Goal: Information Seeking & Learning: Check status

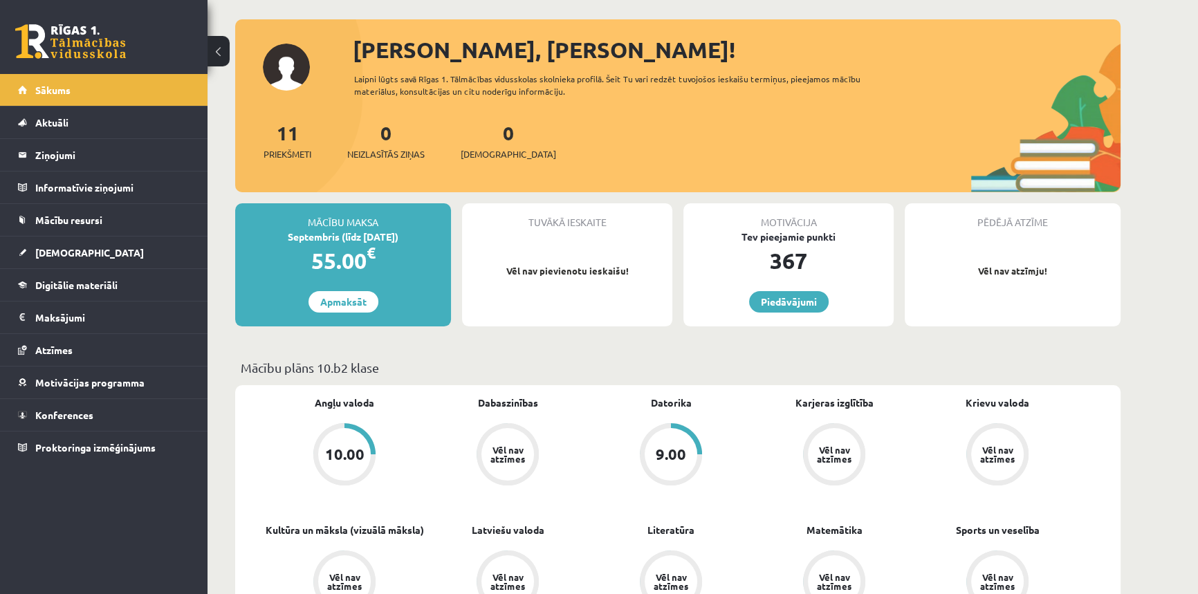
scroll to position [251, 0]
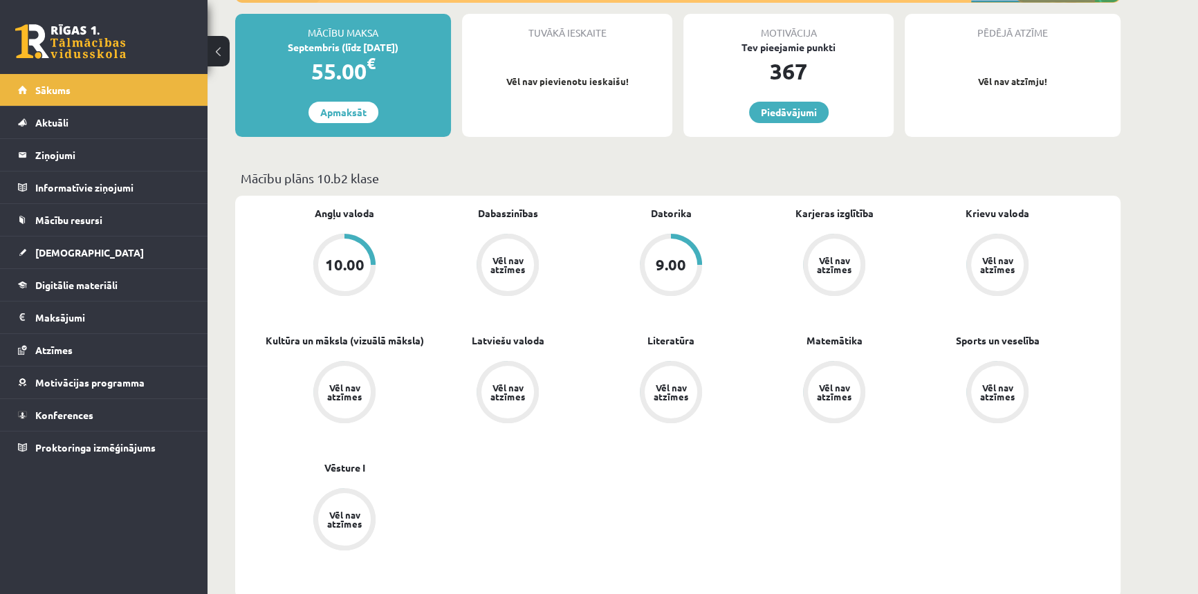
click at [516, 263] on div "Vēl nav atzīmes" at bounding box center [507, 265] width 39 height 18
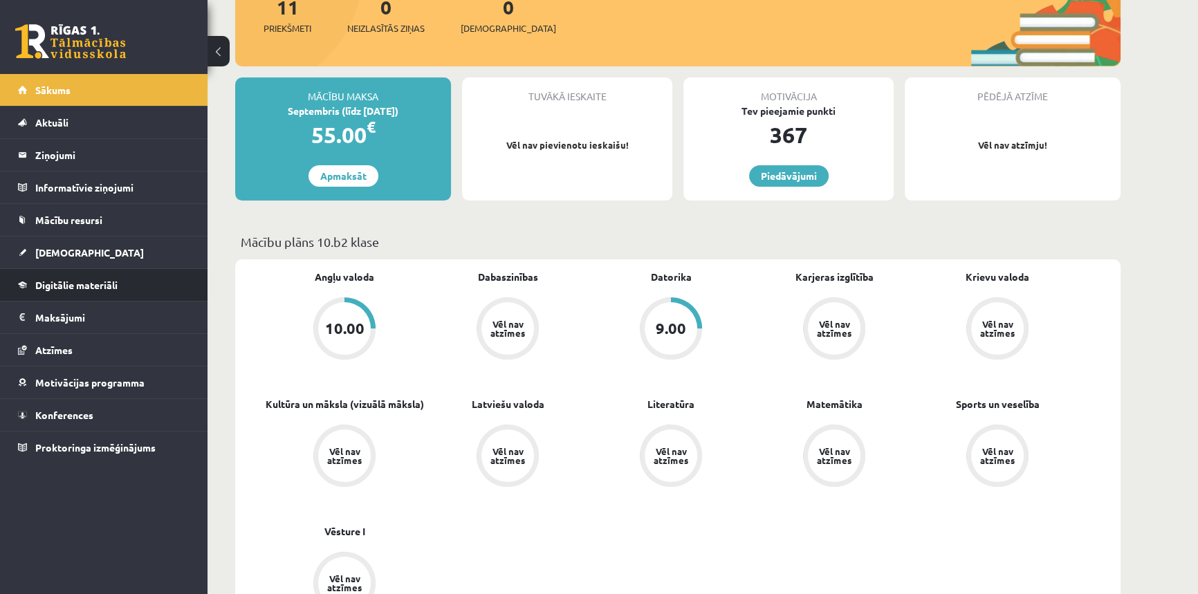
scroll to position [188, 0]
click at [48, 214] on span "Mācību resursi" at bounding box center [68, 220] width 67 height 12
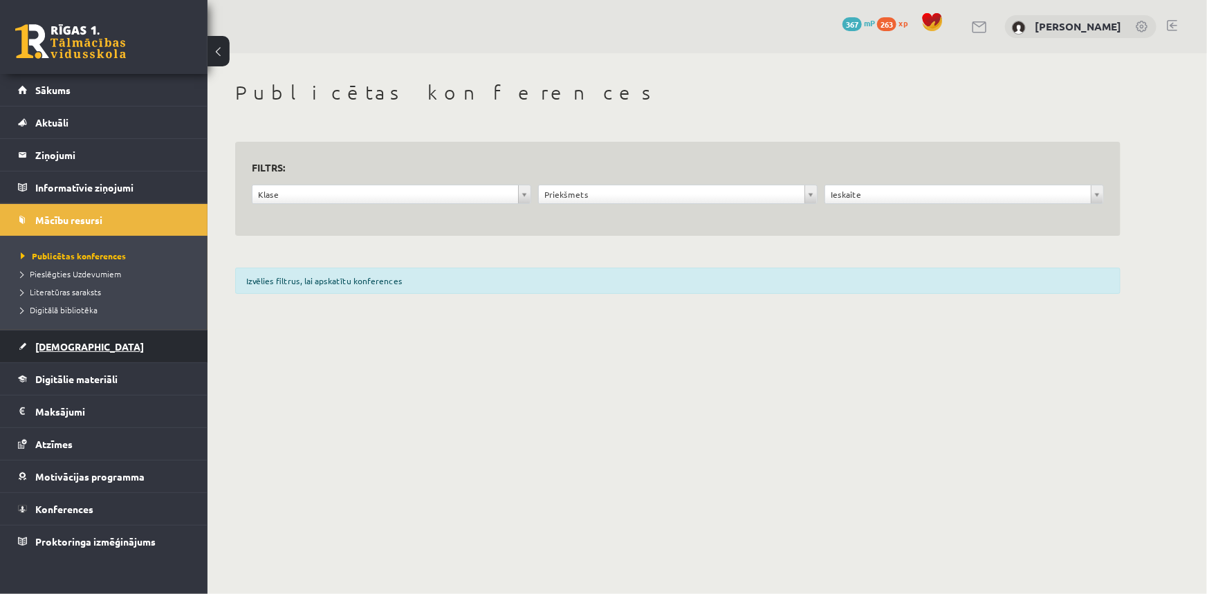
click at [55, 345] on span "[DEMOGRAPHIC_DATA]" at bounding box center [89, 346] width 109 height 12
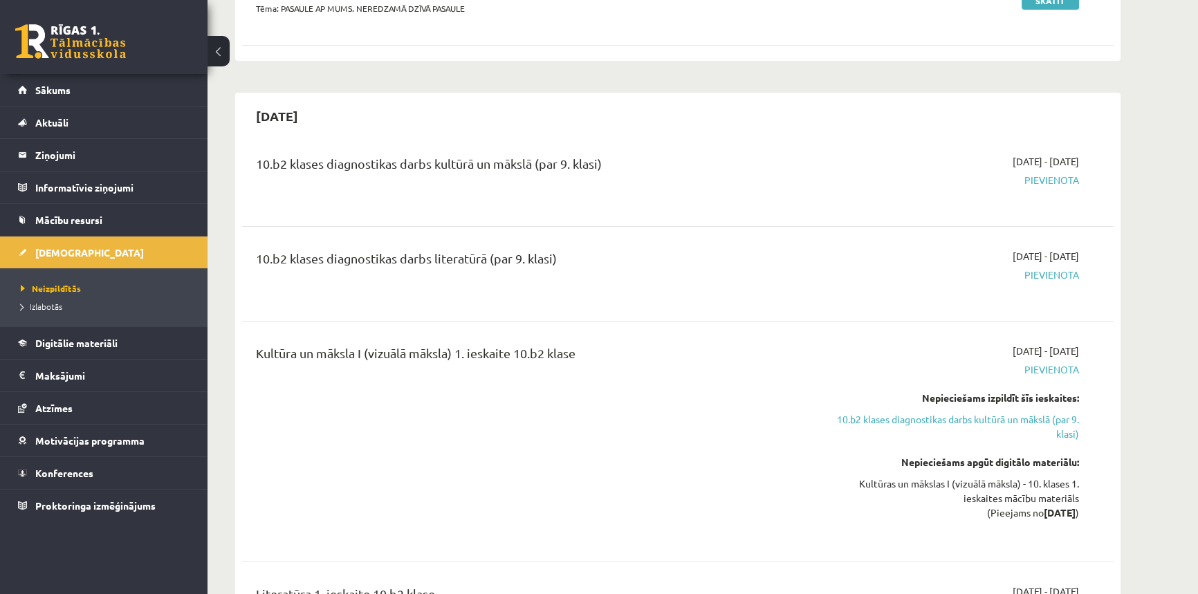
scroll to position [251, 0]
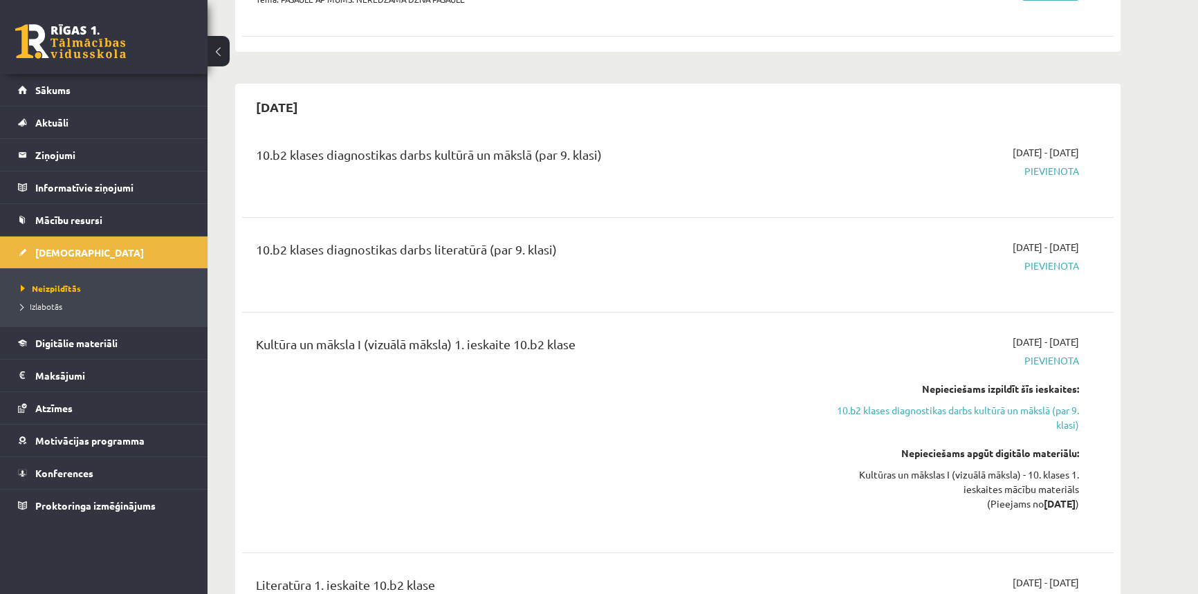
drag, startPoint x: 321, startPoint y: 361, endPoint x: 424, endPoint y: 333, distance: 106.9
click at [326, 357] on div "Kultūra un māksla I (vizuālā māksla) 1. ieskaite 10.b2 klase" at bounding box center [526, 433] width 562 height 196
drag, startPoint x: 476, startPoint y: 331, endPoint x: 505, endPoint y: 337, distance: 28.9
click at [503, 336] on div "Kultūra un māksla I (vizuālā māksla) 1. ieskaite 10.b2 klase" at bounding box center [526, 348] width 541 height 26
click at [520, 337] on div "Kultūra un māksla I (vizuālā māksla) 1. ieskaite 10.b2 klase" at bounding box center [526, 348] width 541 height 26
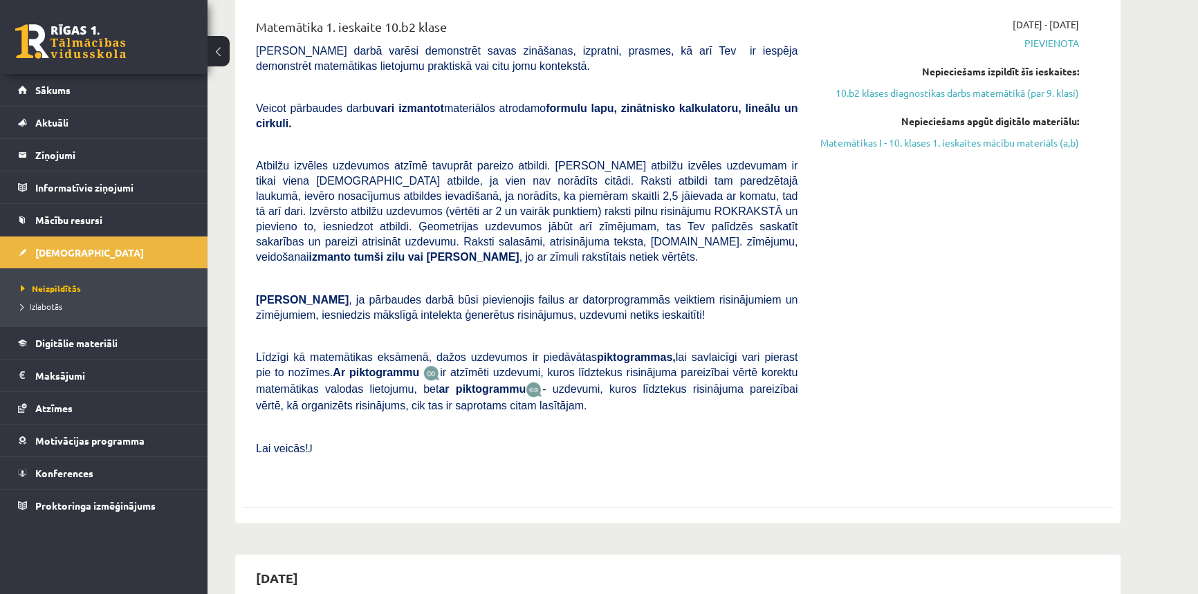
scroll to position [1760, 0]
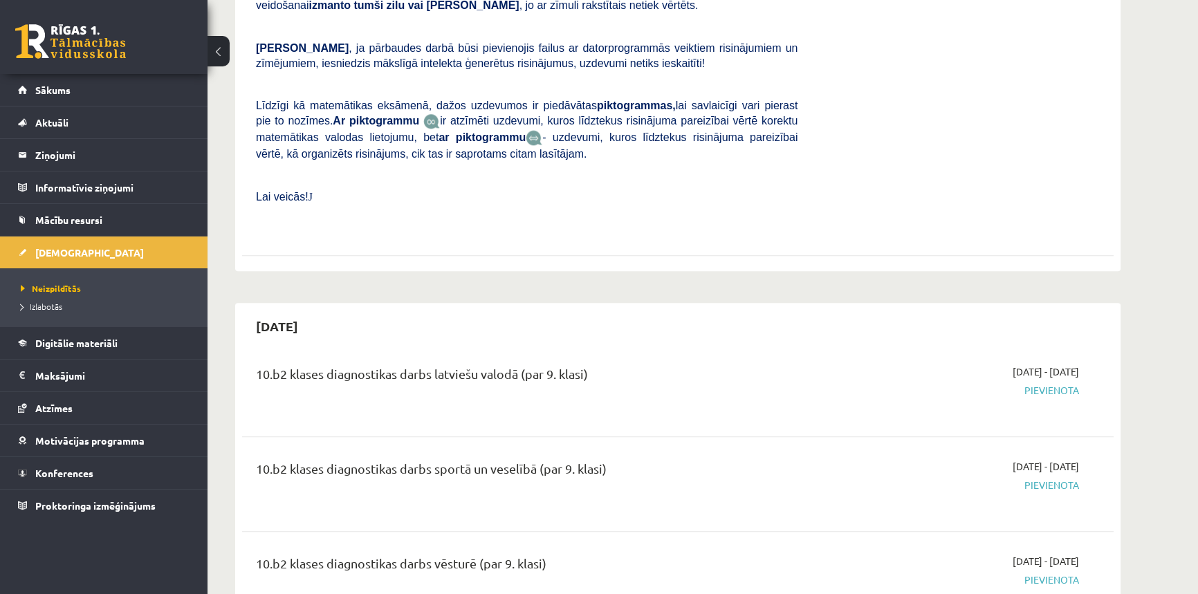
drag, startPoint x: 528, startPoint y: 432, endPoint x: 639, endPoint y: 440, distance: 110.9
click at [649, 459] on div "10.b2 klases diagnostikas darbs sportā un veselībā (par 9. klasi)" at bounding box center [526, 472] width 541 height 26
click at [637, 459] on div "10.b2 klases diagnostikas darbs sportā un veselībā (par 9. klasi)" at bounding box center [526, 472] width 541 height 26
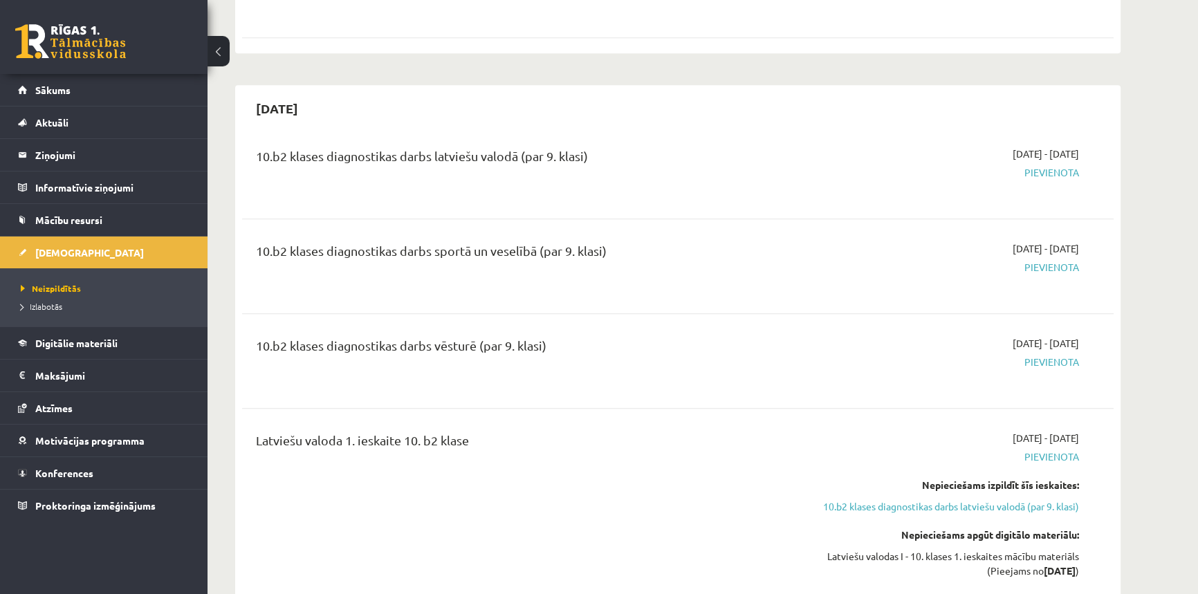
scroll to position [2011, 0]
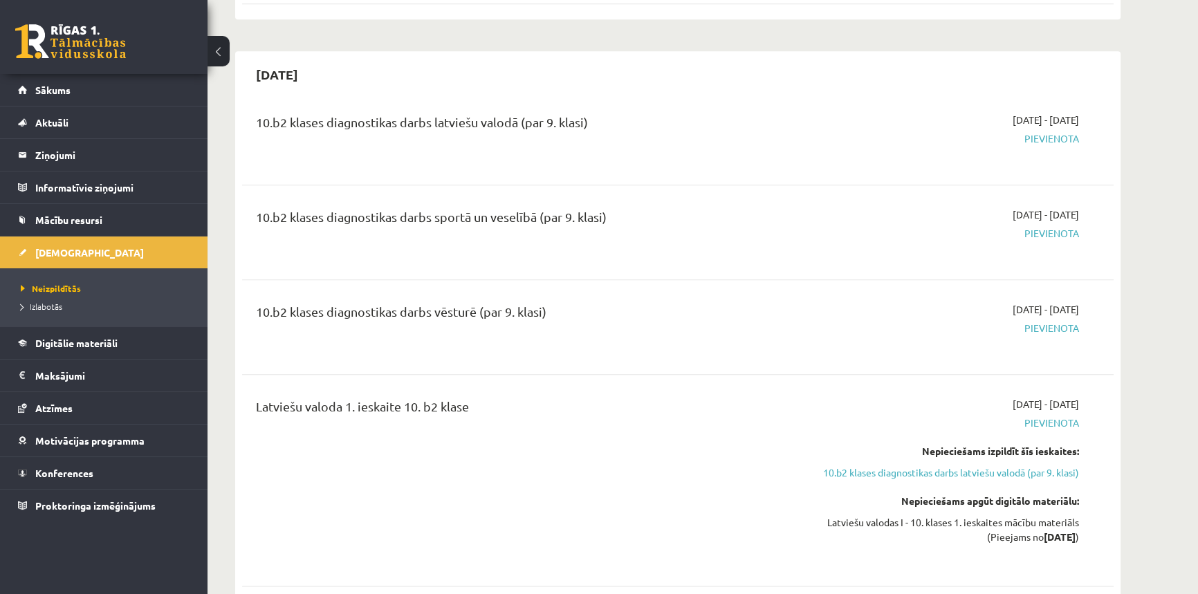
drag, startPoint x: 331, startPoint y: 357, endPoint x: 274, endPoint y: 368, distance: 58.4
click at [328, 383] on div "Latviešu valoda 1. ieskaite 10. b2 klase 2025-10-16 - 2025-10-31 Pievienota Nep…" at bounding box center [677, 480] width 871 height 194
drag, startPoint x: 216, startPoint y: 374, endPoint x: 528, endPoint y: 372, distance: 311.8
click at [528, 397] on div "Latviešu valoda 1. ieskaite 10. b2 klase" at bounding box center [526, 410] width 541 height 26
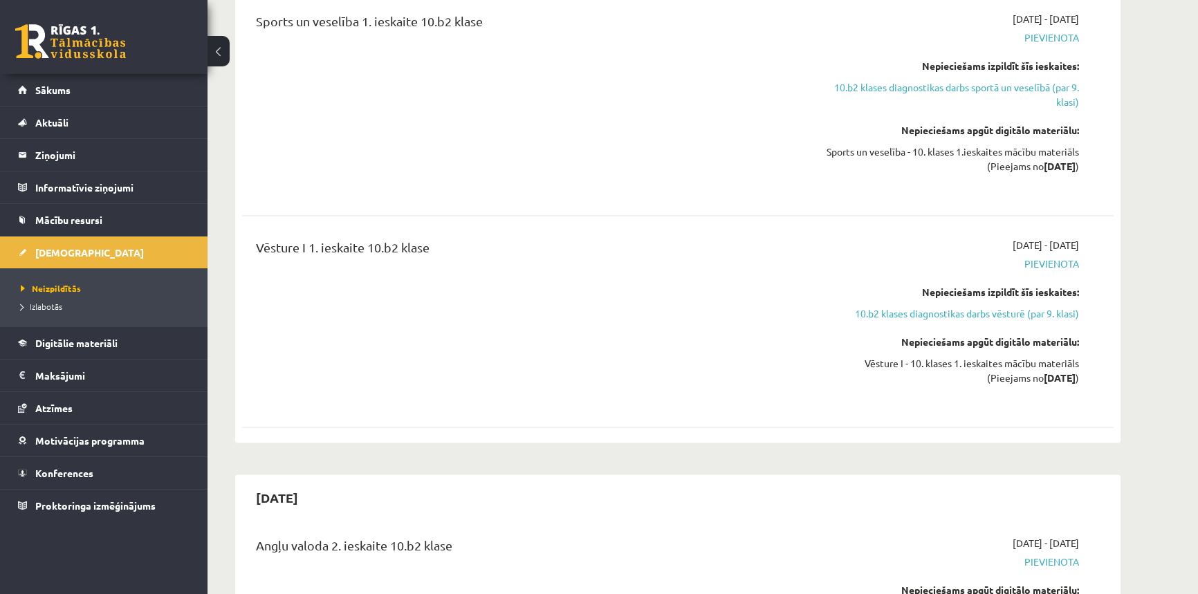
scroll to position [2766, 0]
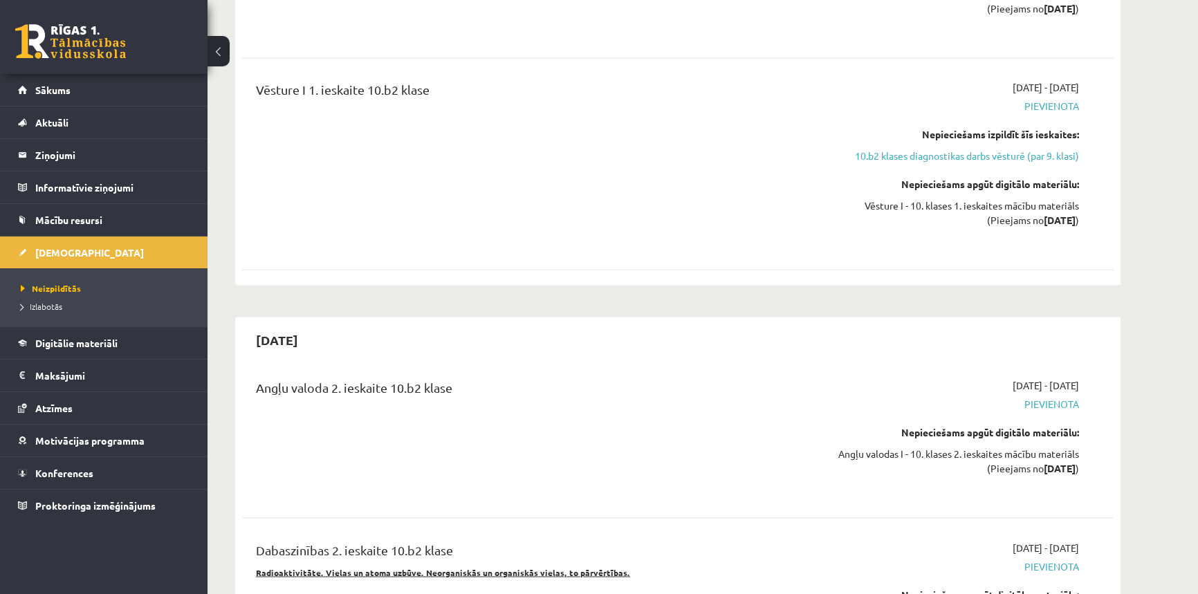
drag, startPoint x: 1000, startPoint y: 357, endPoint x: 1106, endPoint y: 369, distance: 106.5
click at [1106, 369] on div "Angļu valoda 2. ieskaite 10.b2 klase 2025-11-01 - 2025-11-15 Pievienota Nepieci…" at bounding box center [677, 436] width 871 height 145
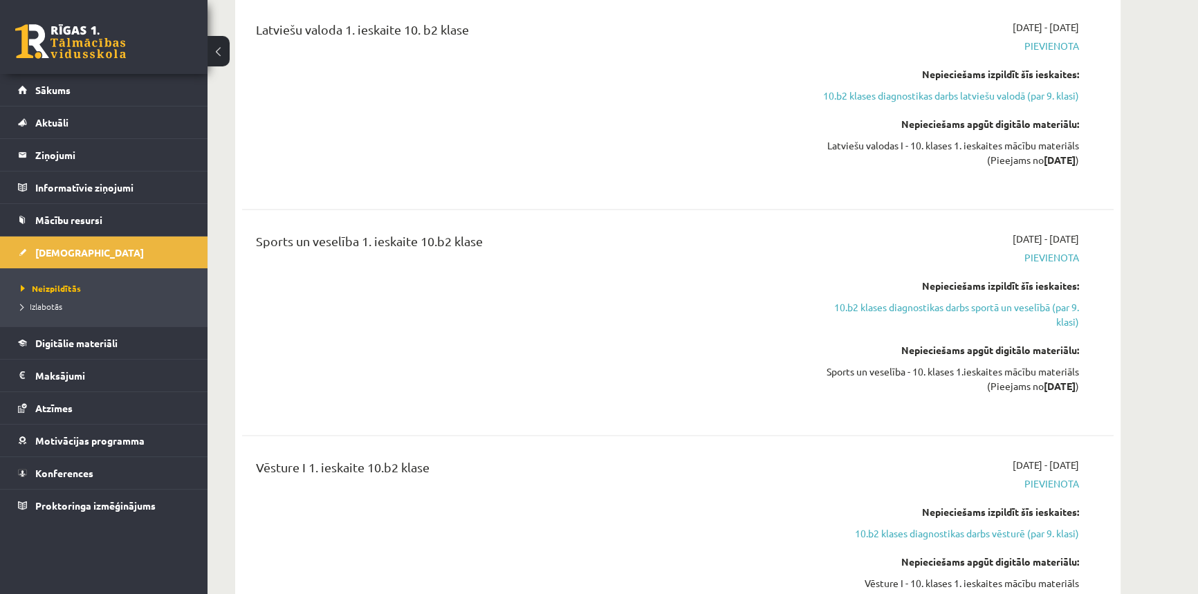
click at [435, 166] on div "Latviešu valoda 1. ieskaite 10. b2 klase 2025-10-16 - 2025-10-31 Pievienota Nep…" at bounding box center [677, 103] width 871 height 194
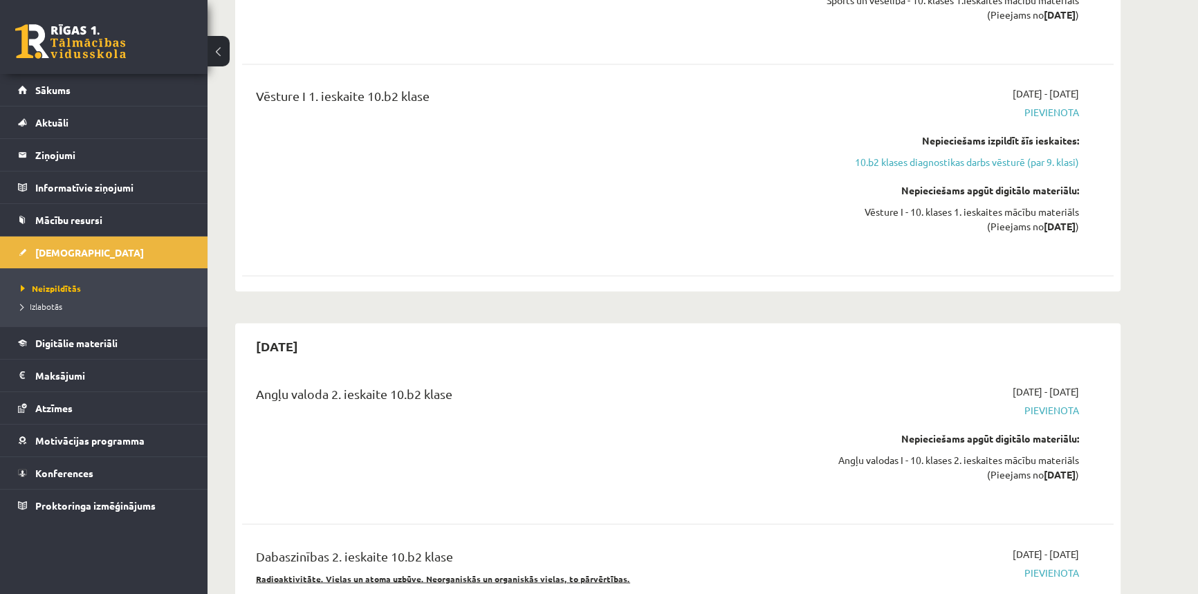
scroll to position [2891, 0]
